Goal: Task Accomplishment & Management: Manage account settings

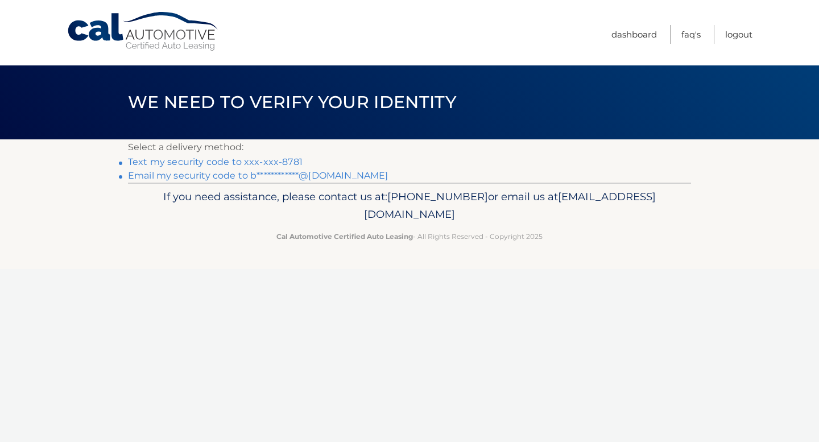
click at [283, 159] on link "Text my security code to xxx-xxx-8781" at bounding box center [215, 161] width 175 height 11
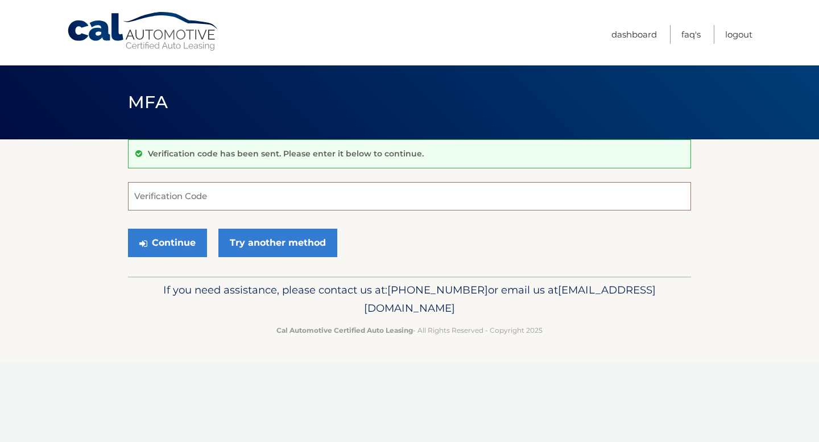
click at [473, 185] on input "Verification Code" at bounding box center [409, 196] width 563 height 28
type input "454594"
click at [161, 237] on button "Continue" at bounding box center [167, 243] width 79 height 28
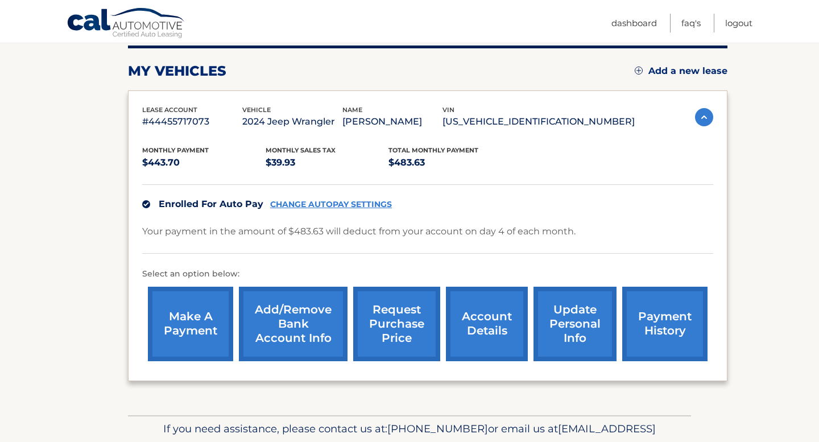
scroll to position [148, 0]
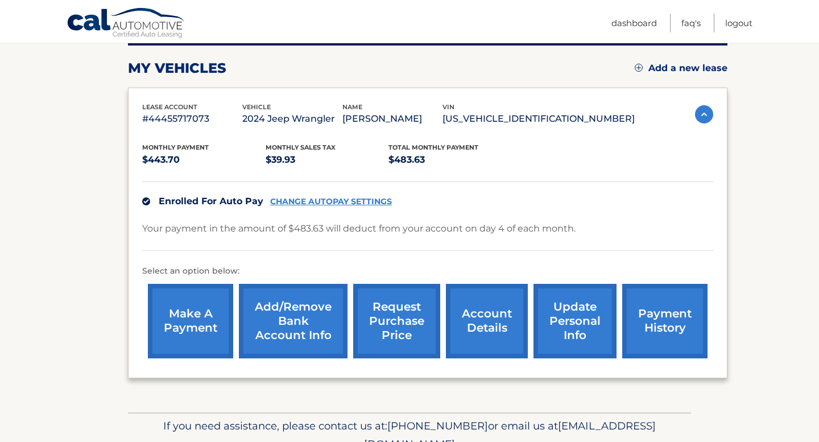
click at [414, 317] on link "request purchase price" at bounding box center [396, 321] width 87 height 74
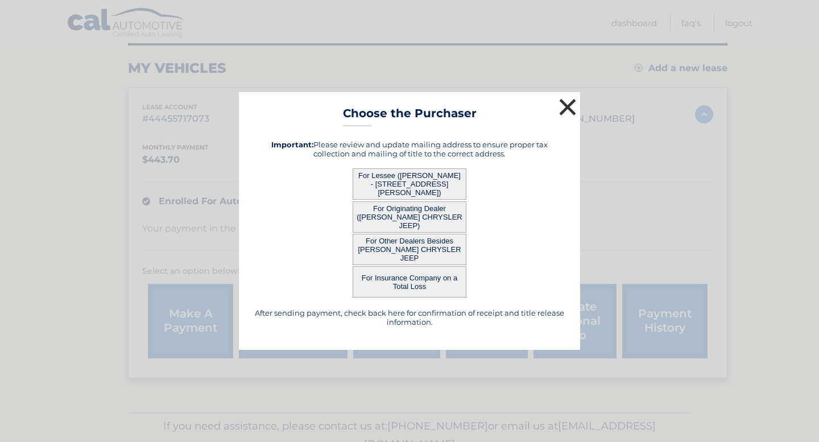
click at [561, 113] on button "×" at bounding box center [567, 107] width 23 height 23
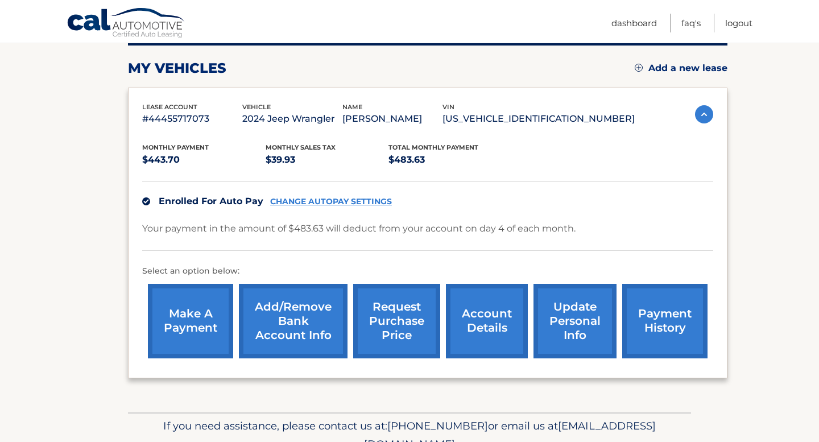
click at [550, 322] on link "update personal info" at bounding box center [574, 321] width 83 height 74
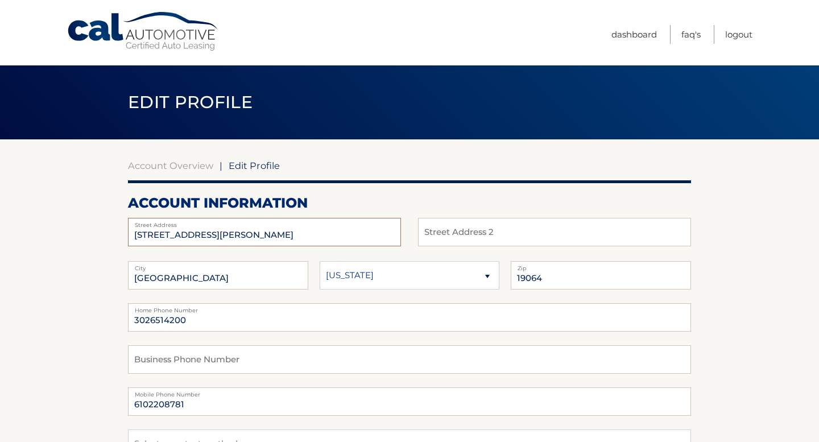
click at [214, 237] on input "831 EVANS RD" at bounding box center [264, 232] width 273 height 28
type input "5148 Westley Drive"
type input "Clifton Heights"
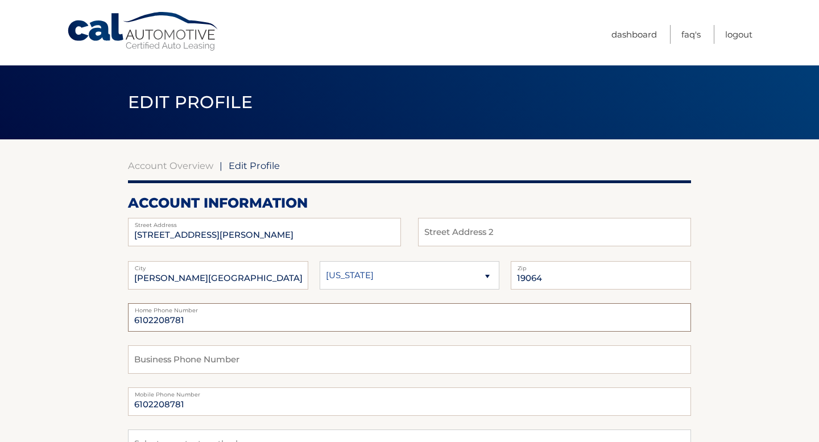
type input "6102208781"
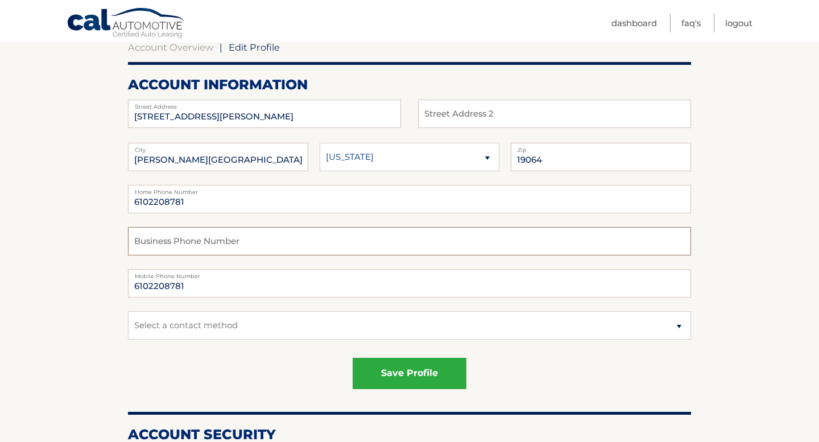
scroll to position [158, 0]
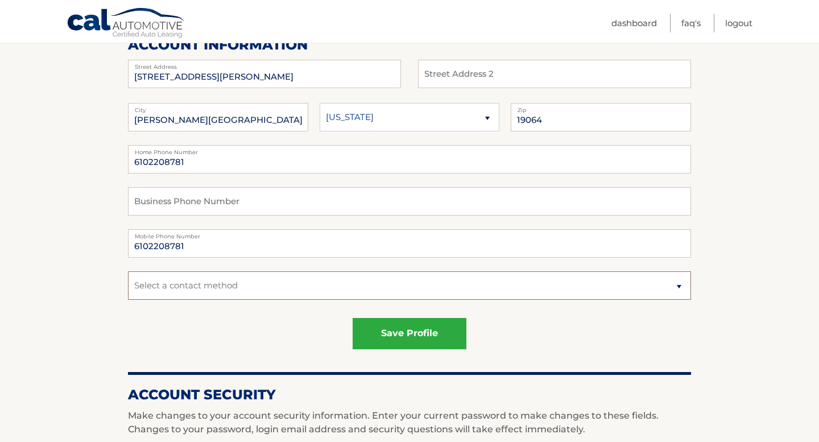
click at [324, 297] on select "Select a contact method Mobile Home" at bounding box center [409, 285] width 563 height 28
select select "1"
click at [128, 271] on select "Select a contact method Mobile Home" at bounding box center [409, 285] width 563 height 28
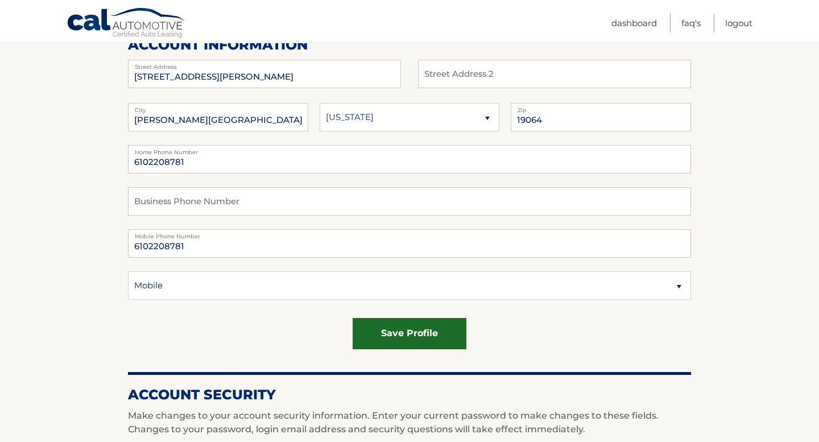
click at [412, 343] on button "save profile" at bounding box center [410, 333] width 114 height 31
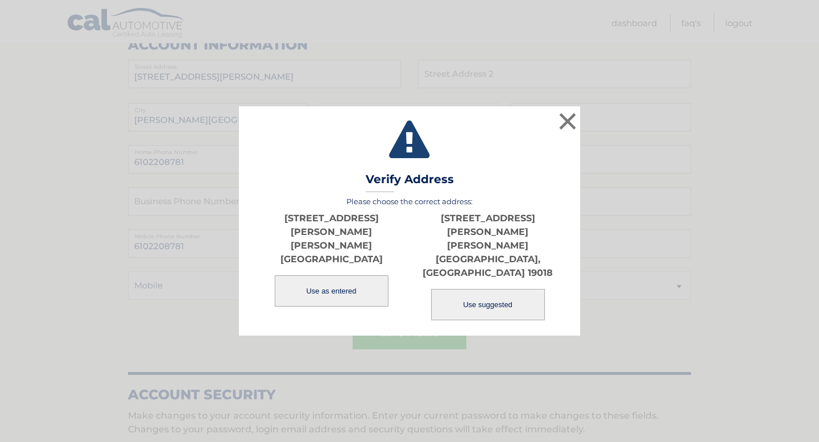
click at [469, 289] on button "Use suggested" at bounding box center [488, 304] width 114 height 31
type input "[STREET_ADDRESS][PERSON_NAME]"
type input "[PERSON_NAME][GEOGRAPHIC_DATA]"
type input "19018"
click at [512, 289] on button "Use suggested" at bounding box center [488, 304] width 114 height 31
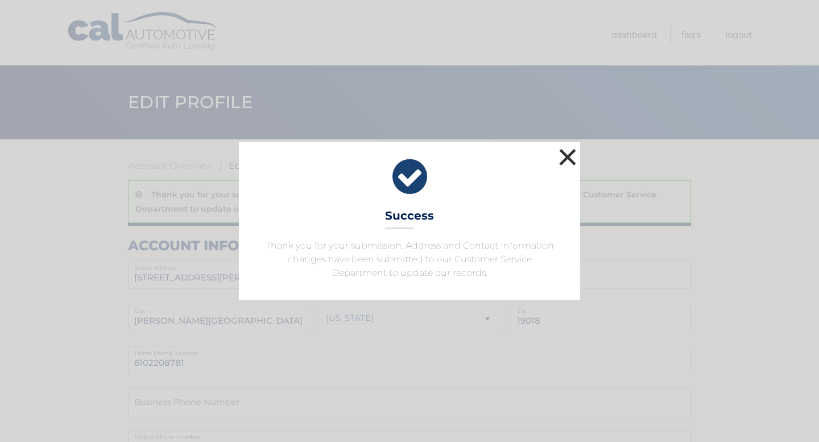
click at [567, 158] on button "×" at bounding box center [567, 157] width 23 height 23
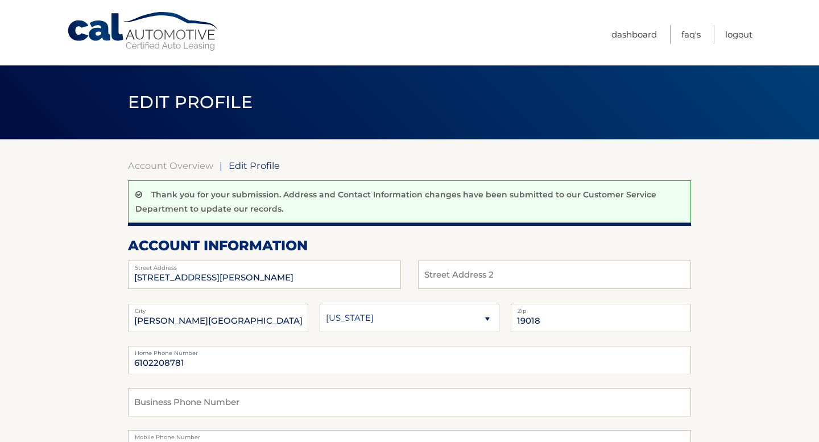
click at [176, 38] on link "Cal Automotive" at bounding box center [144, 31] width 154 height 40
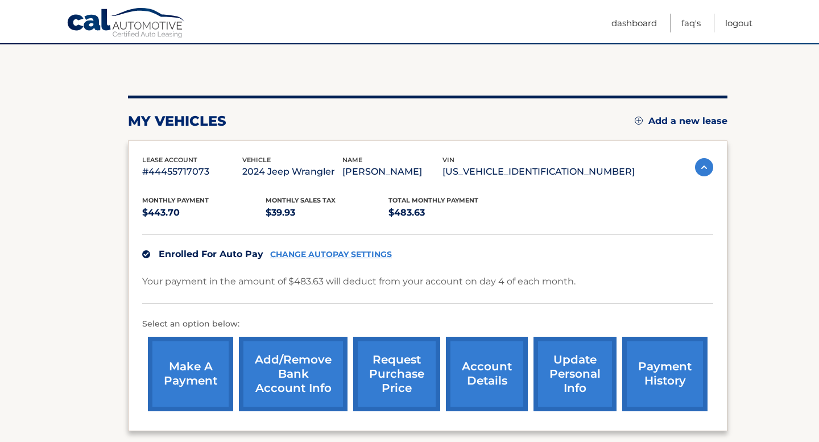
scroll to position [105, 0]
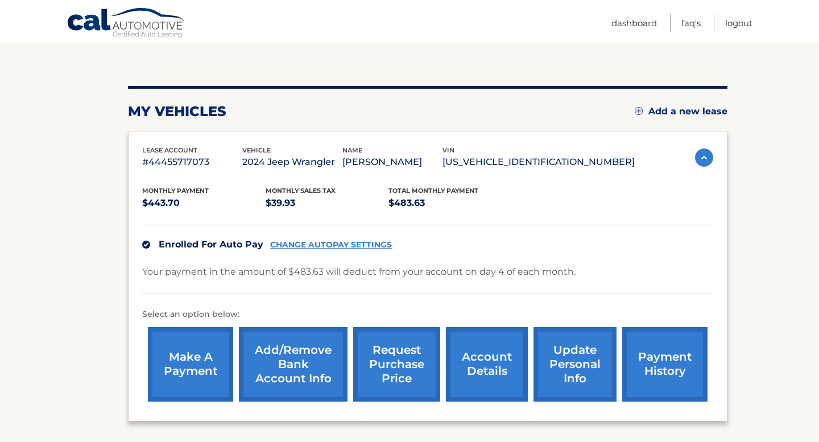
click at [469, 353] on link "account details" at bounding box center [487, 364] width 82 height 74
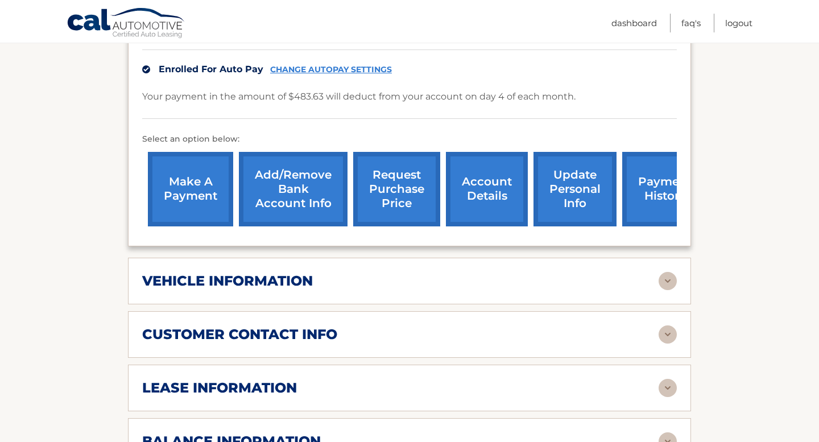
scroll to position [321, 0]
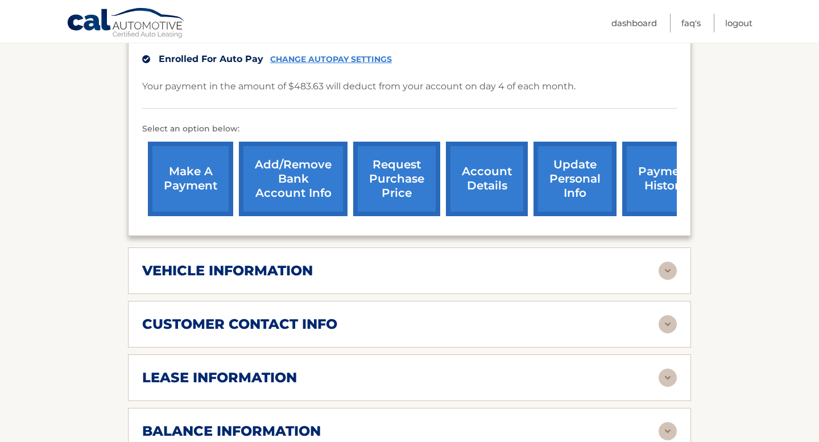
click at [573, 369] on div "lease information" at bounding box center [400, 377] width 516 height 17
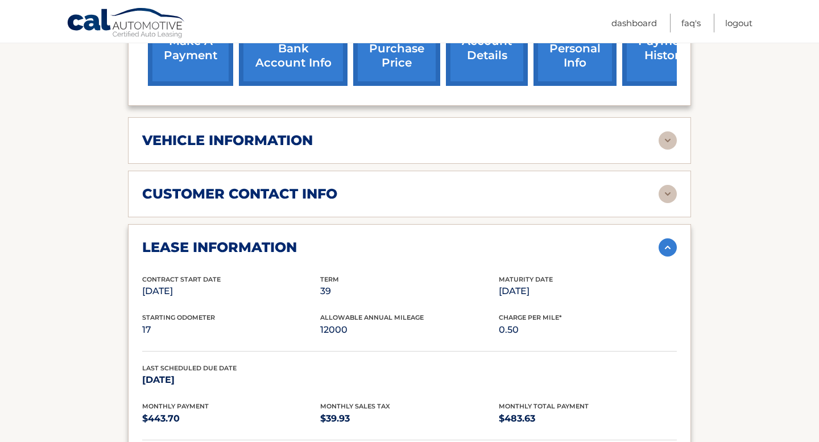
scroll to position [452, 0]
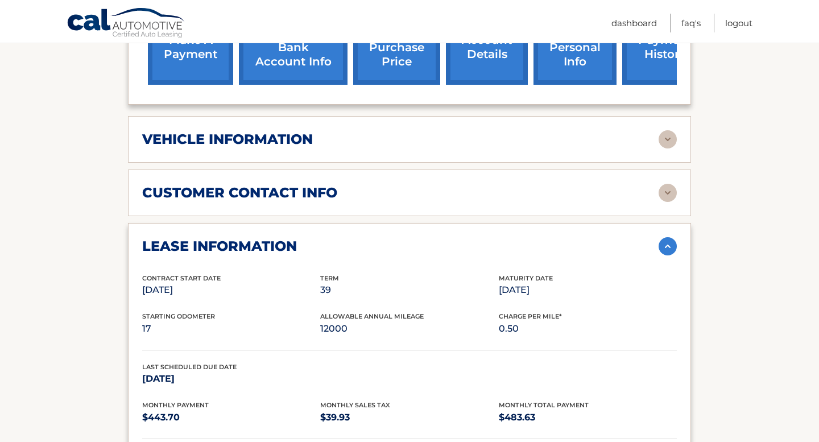
click at [338, 321] on p "12000" at bounding box center [409, 329] width 178 height 16
click at [333, 321] on p "12000" at bounding box center [409, 329] width 178 height 16
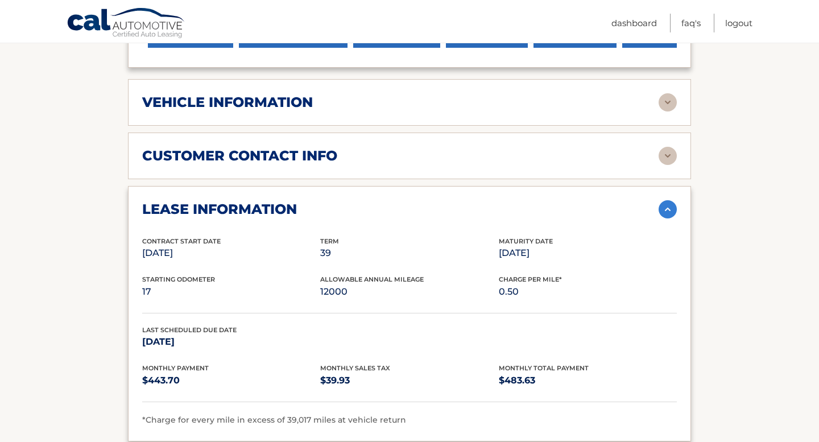
scroll to position [488, 0]
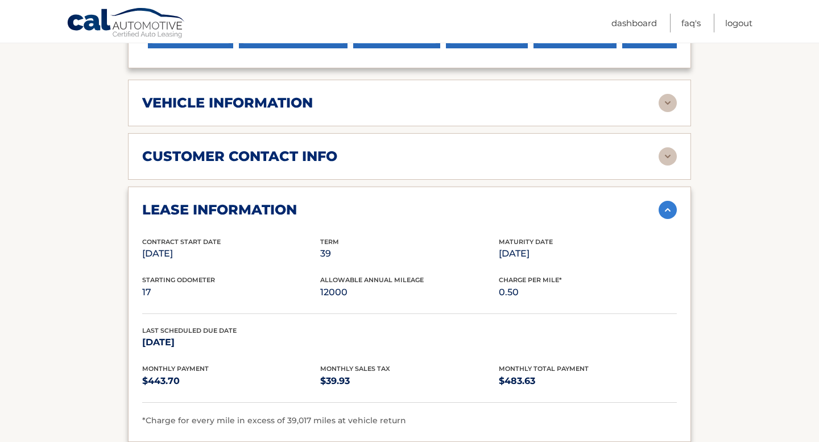
click at [220, 334] on p "[DATE]" at bounding box center [231, 342] width 178 height 16
click at [200, 334] on p "[DATE]" at bounding box center [231, 342] width 178 height 16
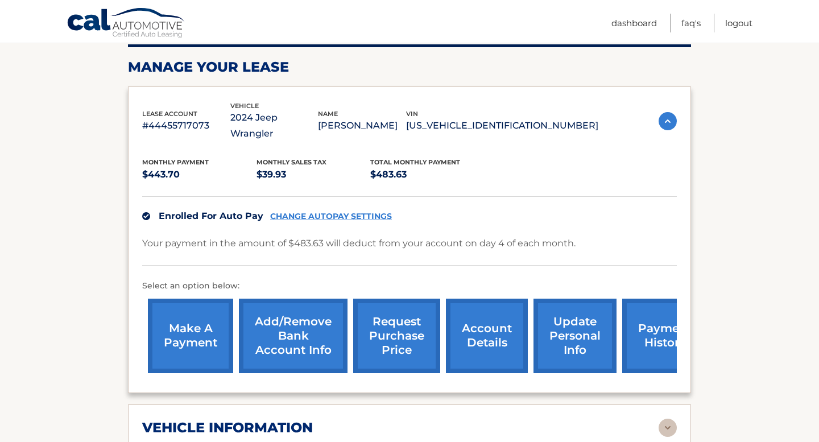
scroll to position [170, 0]
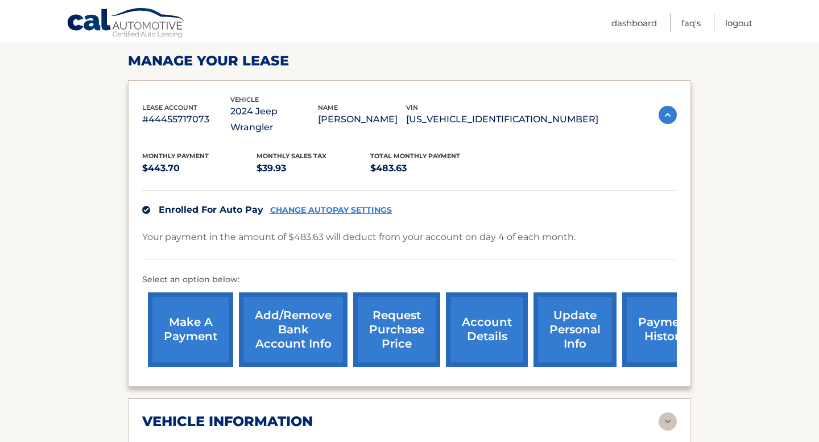
click at [403, 299] on link "request purchase price" at bounding box center [396, 329] width 87 height 74
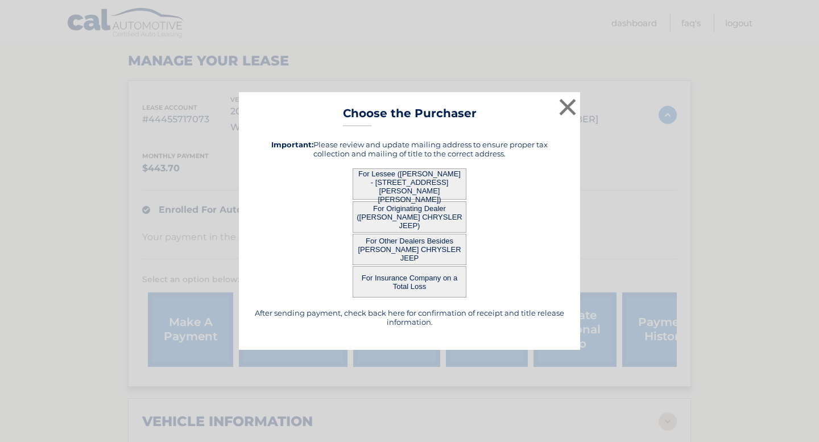
click at [396, 180] on button "For Lessee ([PERSON_NAME] - [STREET_ADDRESS][PERSON_NAME][PERSON_NAME])" at bounding box center [410, 183] width 114 height 31
click at [374, 179] on button "For Lessee ([PERSON_NAME] - [STREET_ADDRESS][PERSON_NAME][PERSON_NAME])" at bounding box center [410, 183] width 114 height 31
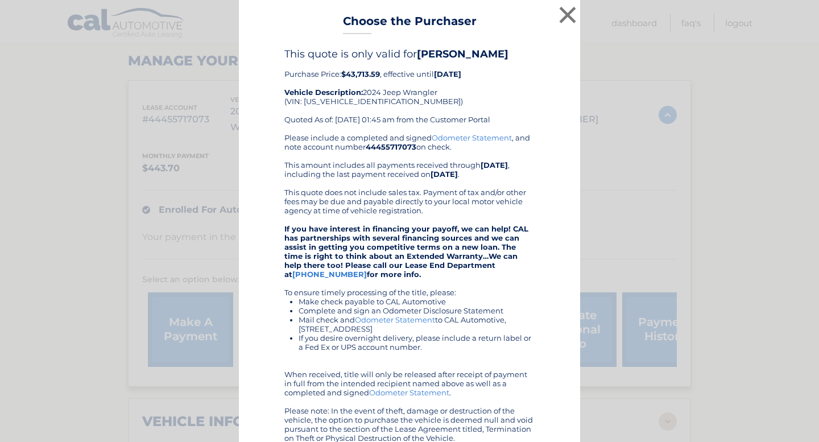
click at [438, 77] on b "[DATE]" at bounding box center [447, 73] width 27 height 9
click at [469, 89] on div "This quote is only valid for [PERSON_NAME] Price: $43,713.59 , effective until …" at bounding box center [409, 90] width 250 height 85
click at [461, 78] on b "[DATE]" at bounding box center [447, 73] width 27 height 9
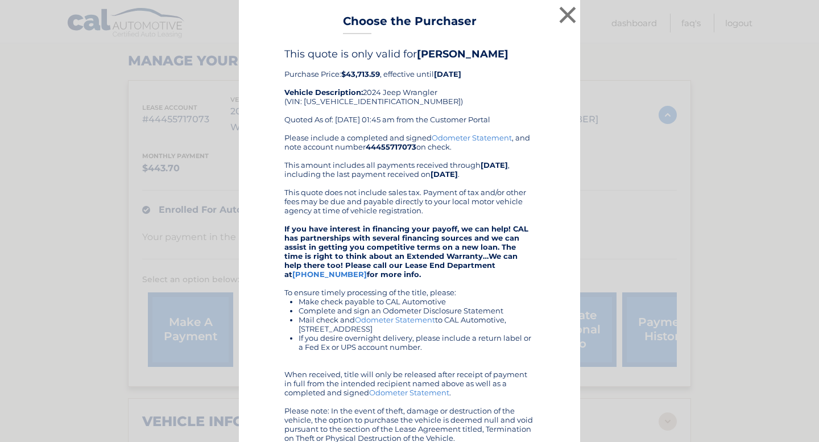
click at [461, 78] on b "[DATE]" at bounding box center [447, 73] width 27 height 9
click at [461, 74] on b "[DATE]" at bounding box center [447, 73] width 27 height 9
click at [470, 102] on div "This quote is only valid for [PERSON_NAME] Price: $43,713.59 , effective until …" at bounding box center [409, 90] width 250 height 85
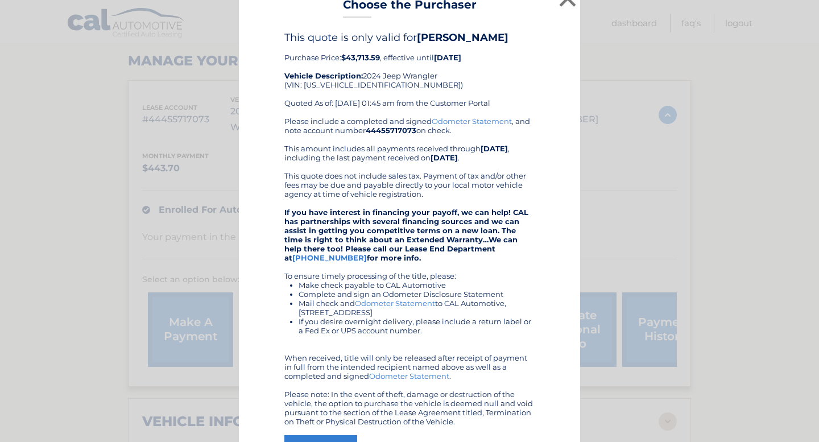
scroll to position [15, 0]
click at [362, 63] on div "This quote is only valid for [PERSON_NAME] Price: $43,713.59 , effective until …" at bounding box center [409, 74] width 250 height 85
click at [362, 61] on b "$43,713.59" at bounding box center [360, 58] width 39 height 9
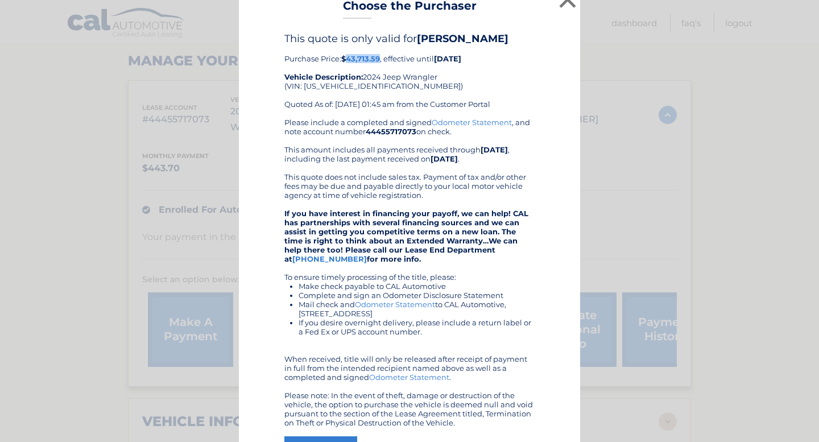
copy b "43,713.59"
click at [524, 85] on div "This quote is only valid for [PERSON_NAME] Price: $43,713.59 , effective until …" at bounding box center [409, 74] width 250 height 85
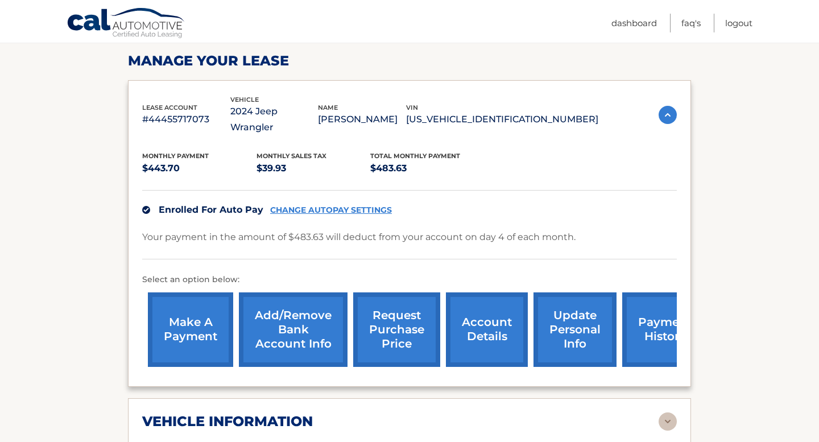
click at [389, 347] on link "request purchase price" at bounding box center [396, 329] width 87 height 74
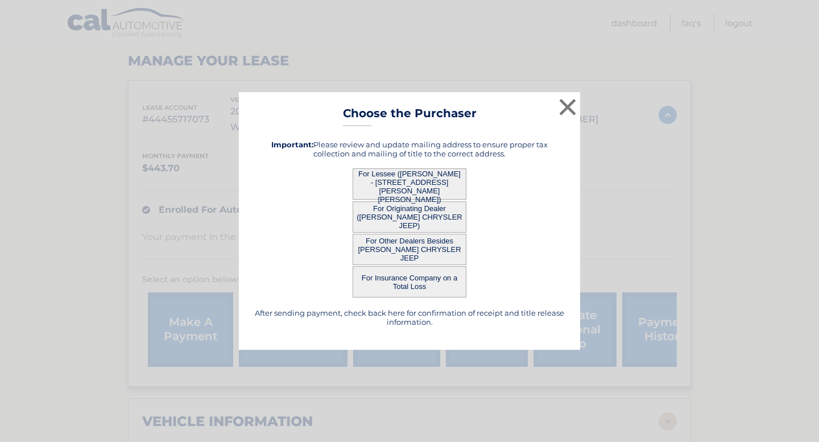
click at [413, 216] on button "For Originating Dealer ([PERSON_NAME] CHRYSLER JEEP)" at bounding box center [410, 216] width 114 height 31
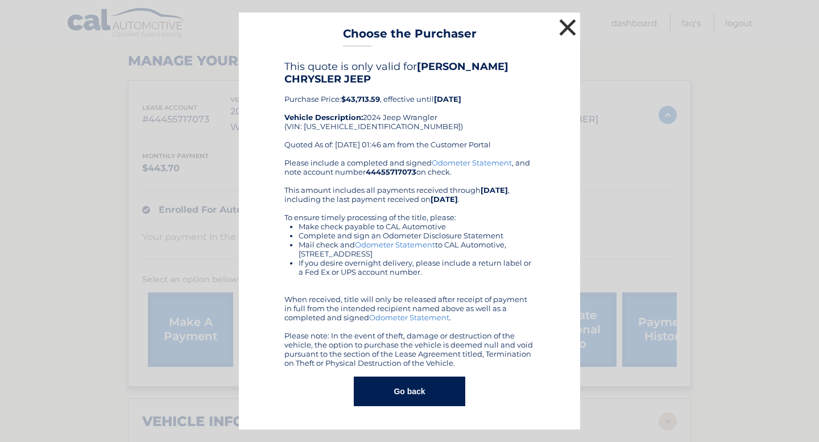
click at [561, 26] on button "×" at bounding box center [567, 27] width 23 height 23
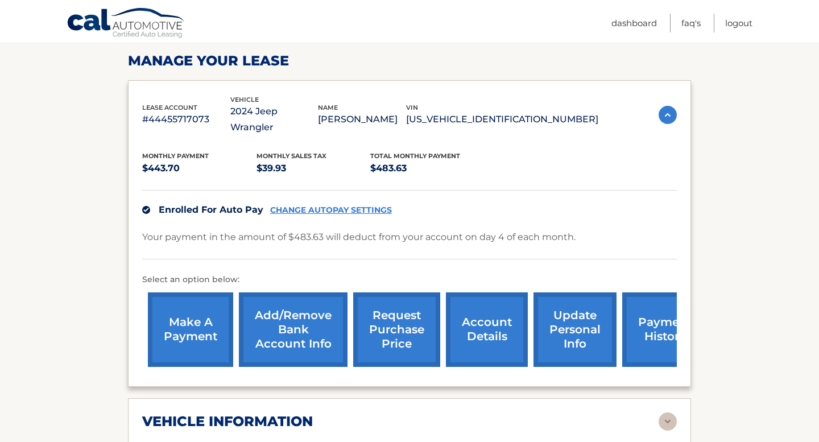
click at [378, 333] on link "request purchase price" at bounding box center [396, 329] width 87 height 74
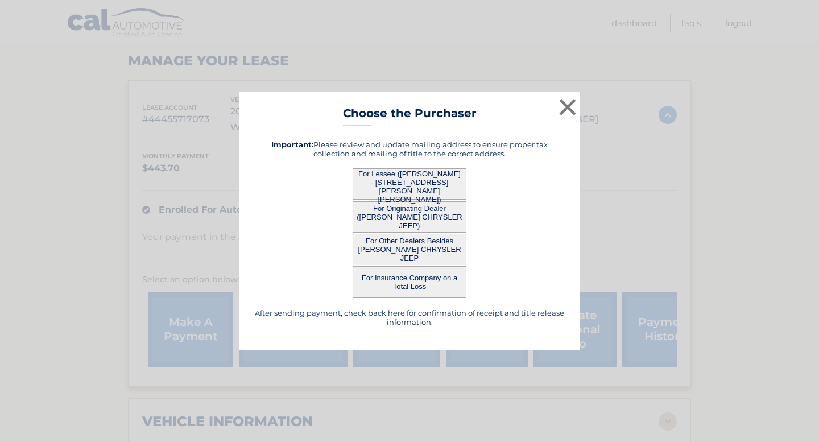
click at [409, 254] on button "For Other Dealers Besides [PERSON_NAME] CHRYSLER JEEP" at bounding box center [410, 249] width 114 height 31
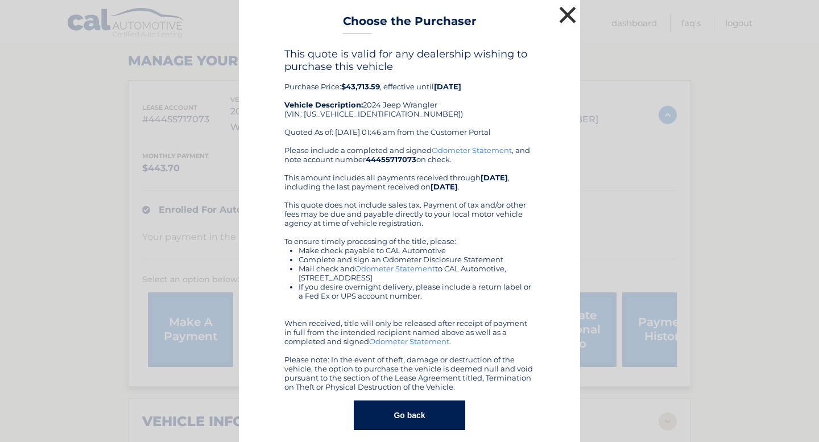
click at [561, 11] on button "×" at bounding box center [567, 14] width 23 height 23
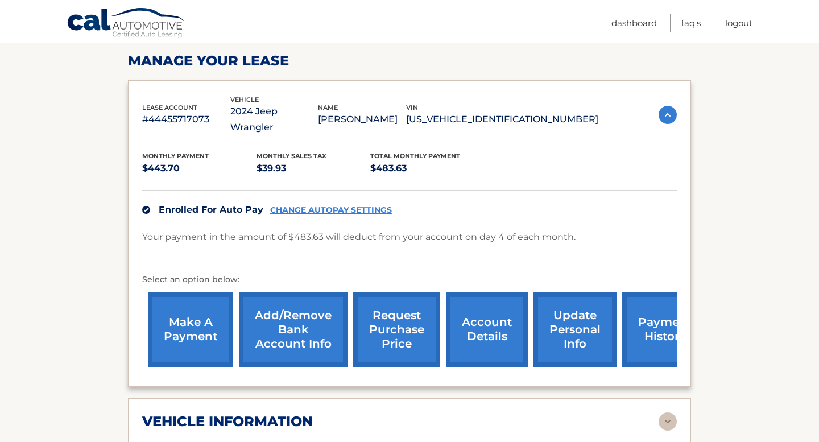
click at [409, 330] on link "request purchase price" at bounding box center [396, 329] width 87 height 74
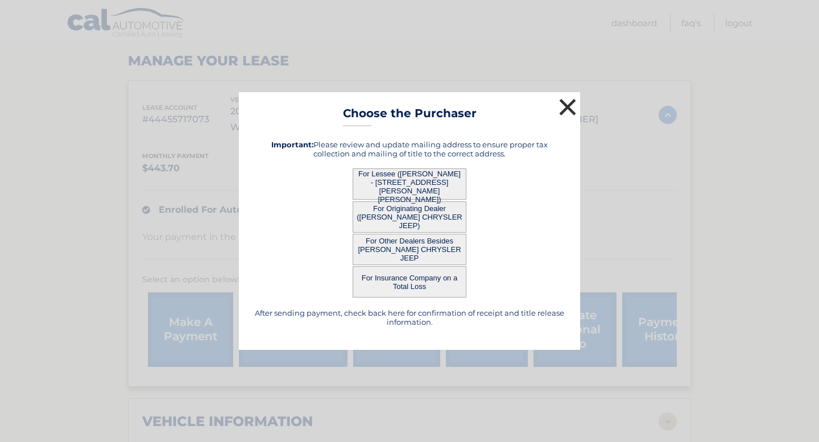
click at [558, 113] on button "×" at bounding box center [567, 107] width 23 height 23
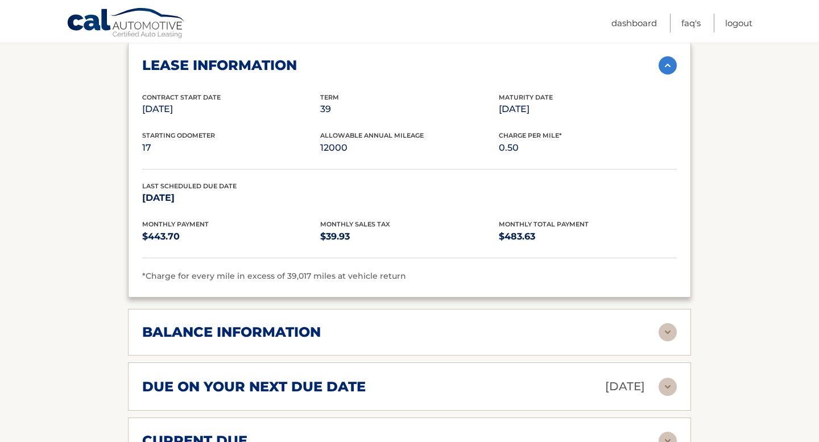
scroll to position [635, 0]
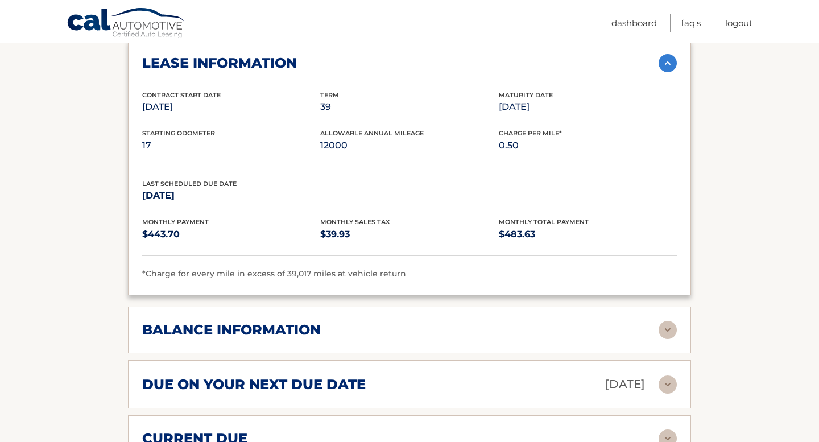
click at [396, 268] on span "*Charge for every mile in excess of 39,017 miles at vehicle return" at bounding box center [274, 273] width 264 height 10
click at [404, 267] on div "*Charge for every mile in excess of 39,017 miles at vehicle return" at bounding box center [409, 274] width 535 height 14
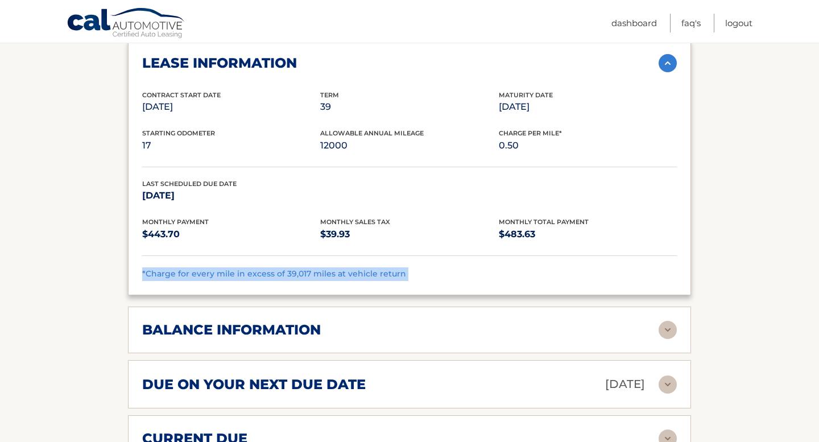
click at [404, 267] on div "*Charge for every mile in excess of 39,017 miles at vehicle return" at bounding box center [409, 274] width 535 height 14
click at [665, 321] on img at bounding box center [667, 330] width 18 height 18
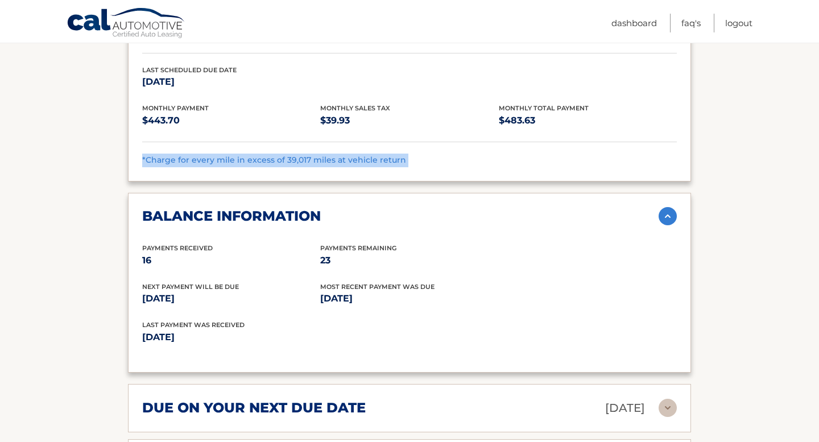
scroll to position [752, 0]
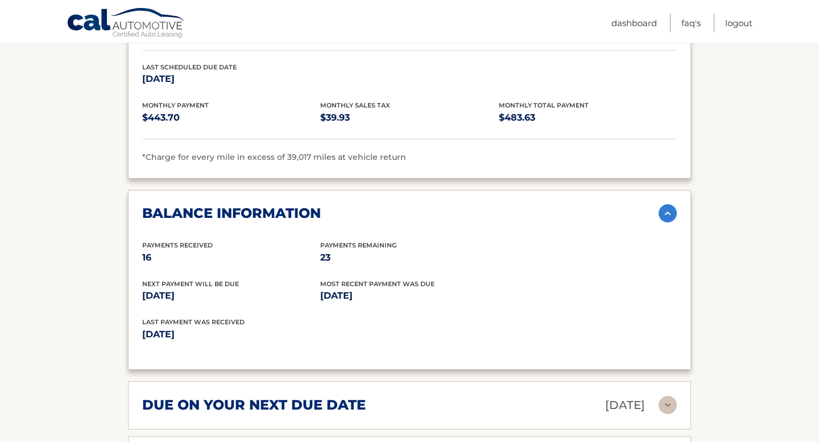
click at [720, 209] on section "Account Details | #44455717073 Back to Dashboard Manage Your Lease lease accoun…" at bounding box center [409, 58] width 819 height 1340
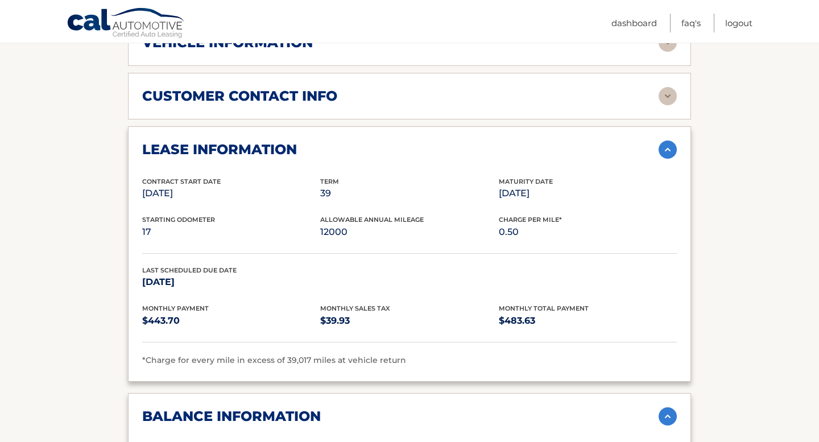
scroll to position [0, 0]
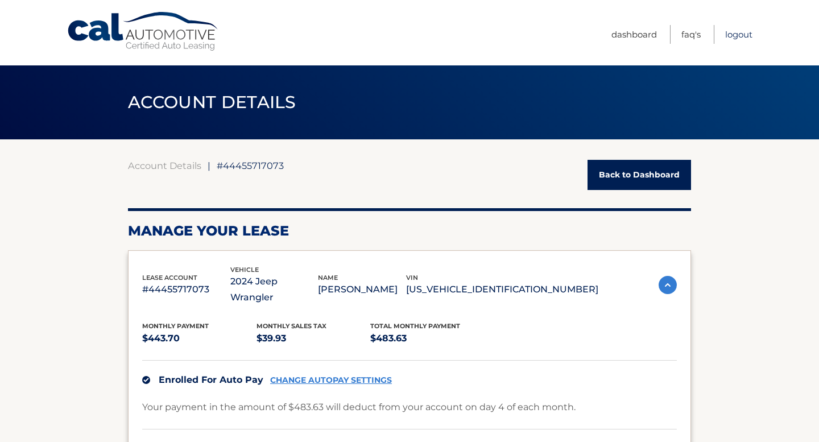
click at [742, 32] on link "Logout" at bounding box center [738, 34] width 27 height 19
